Goal: Navigation & Orientation: Find specific page/section

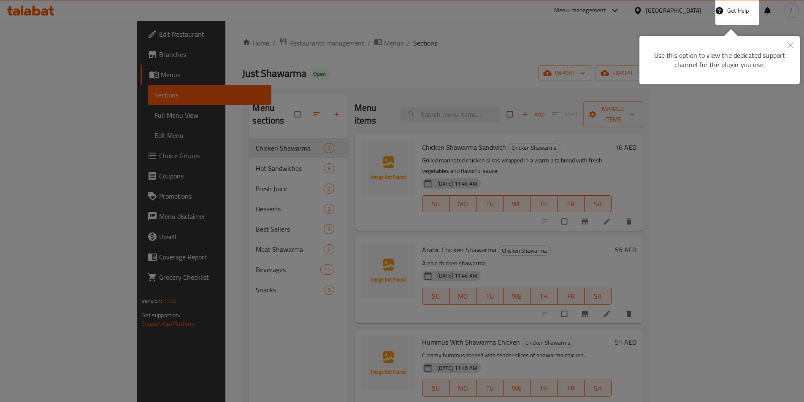
click at [653, 173] on div at bounding box center [402, 201] width 804 height 402
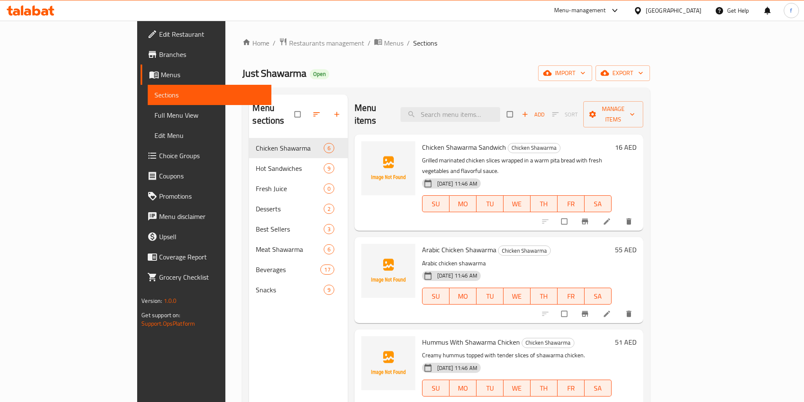
click at [680, 6] on div "[GEOGRAPHIC_DATA]" at bounding box center [674, 10] width 56 height 9
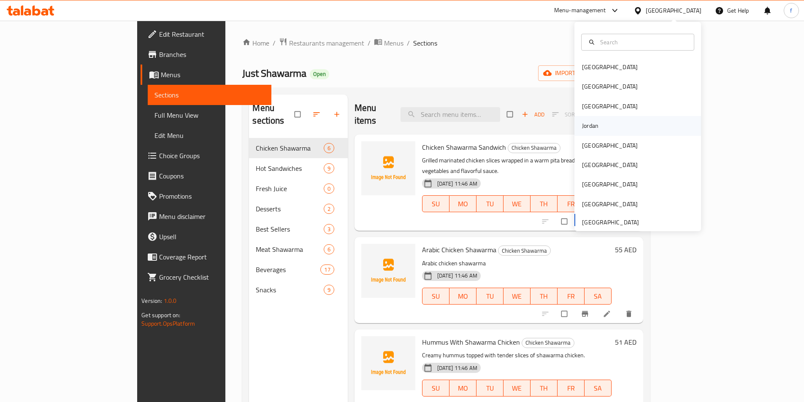
click at [600, 128] on div "Jordan" at bounding box center [637, 125] width 127 height 19
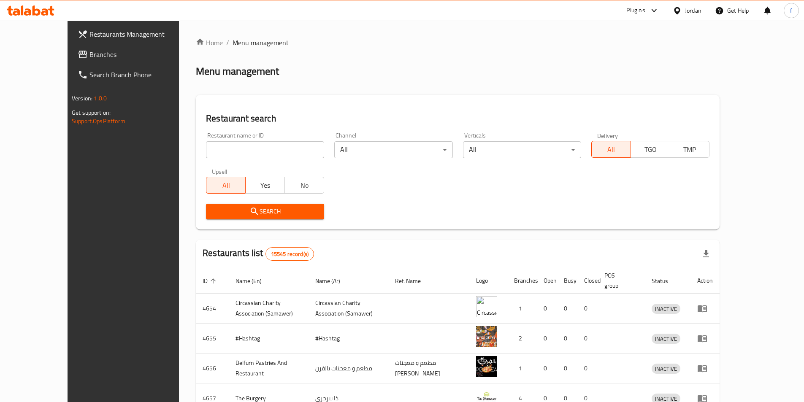
click at [71, 48] on link "Branches" at bounding box center [136, 54] width 131 height 20
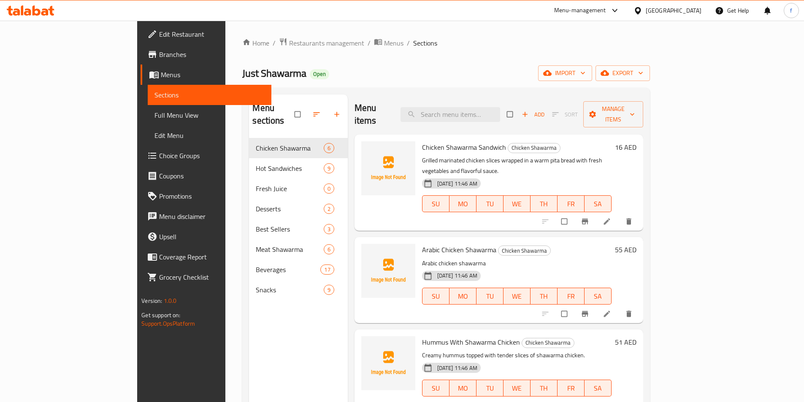
click at [672, 11] on div "[GEOGRAPHIC_DATA]" at bounding box center [674, 10] width 56 height 9
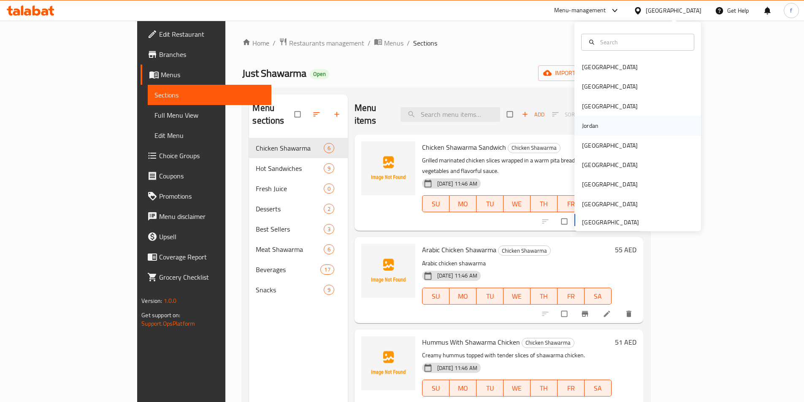
click at [611, 129] on div "Jordan" at bounding box center [637, 125] width 127 height 19
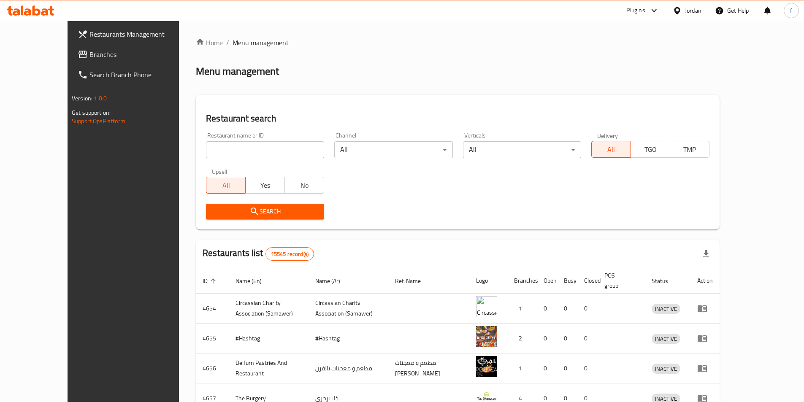
click at [89, 53] on span "Branches" at bounding box center [142, 54] width 106 height 10
